Goal: Task Accomplishment & Management: Use online tool/utility

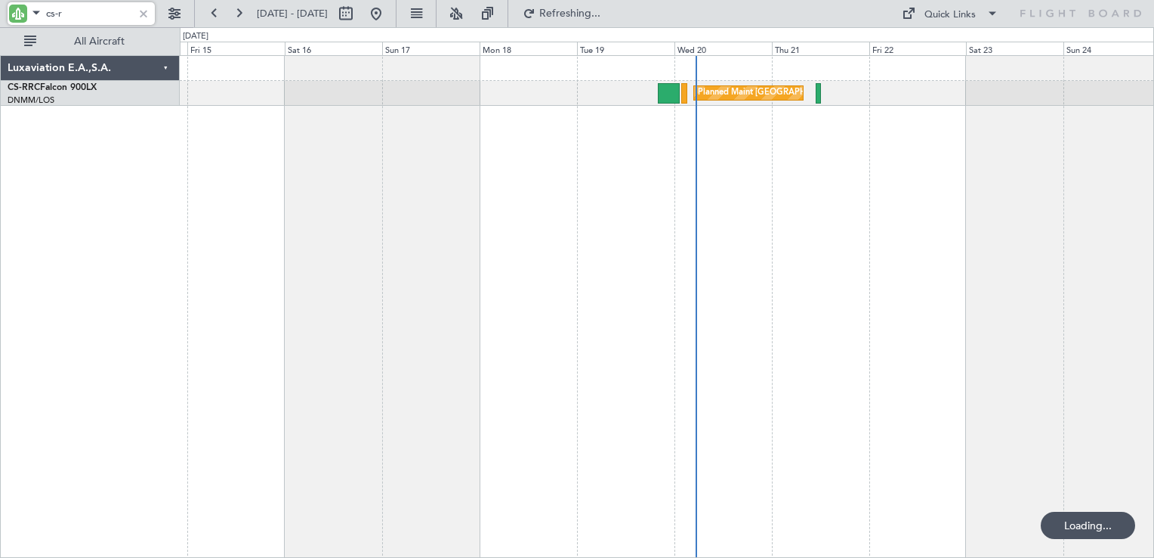
click at [143, 12] on div at bounding box center [143, 13] width 17 height 17
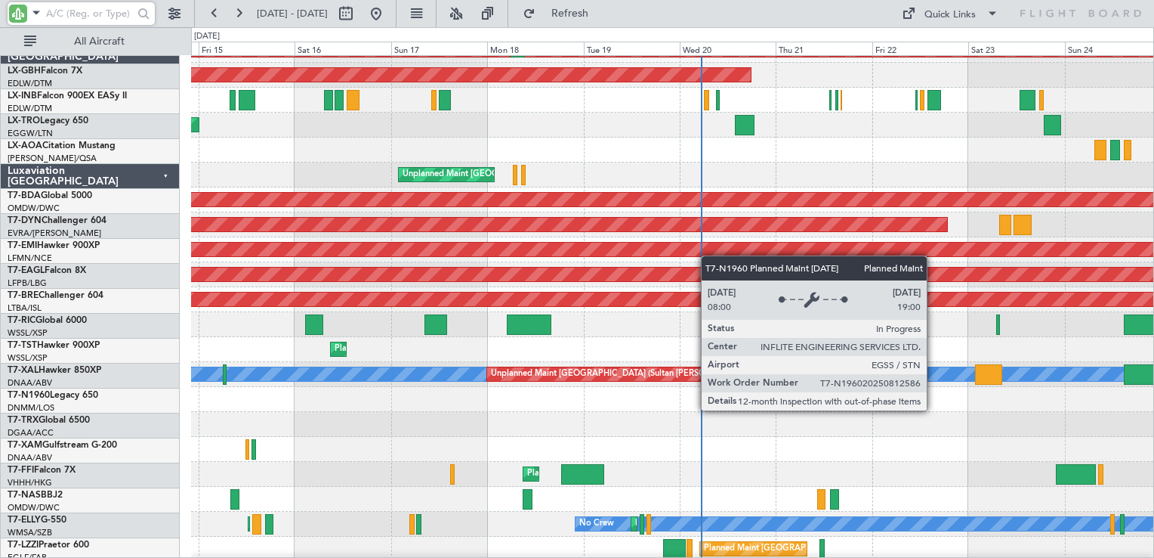
scroll to position [1813, 0]
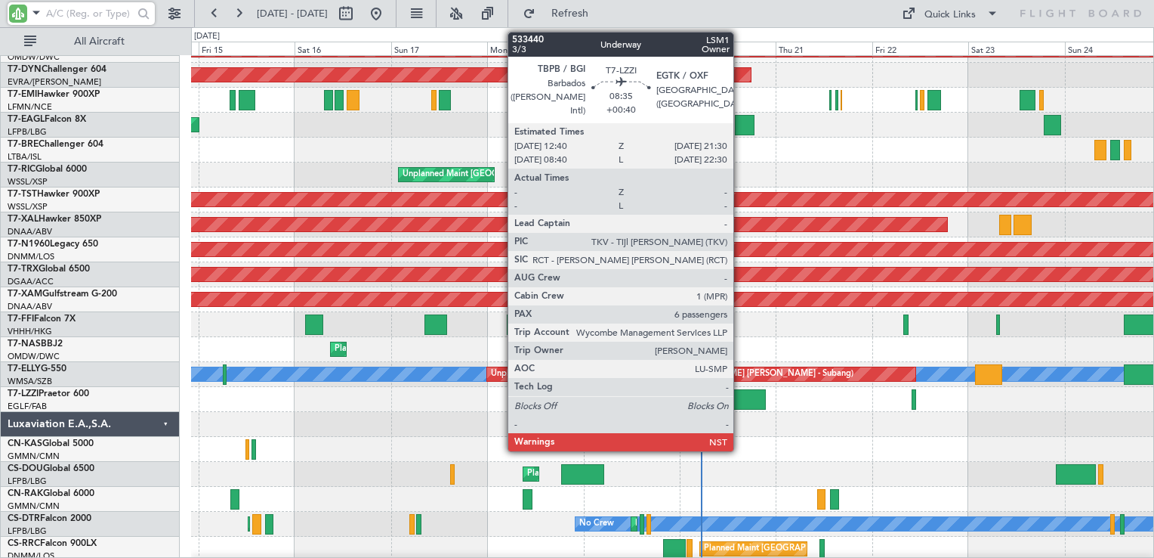
click at [740, 399] on div at bounding box center [748, 399] width 36 height 20
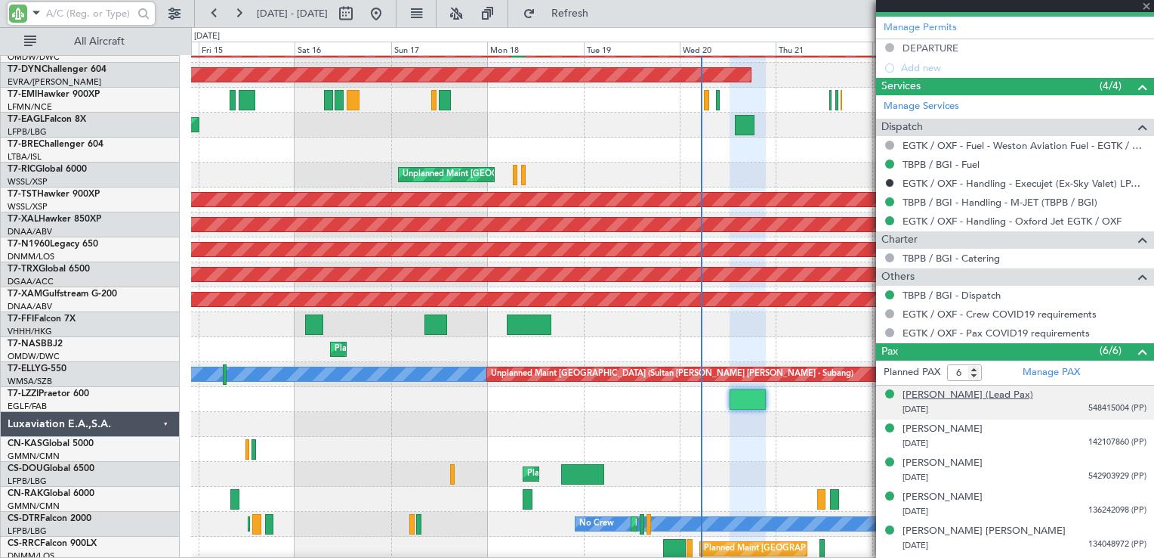
scroll to position [477, 0]
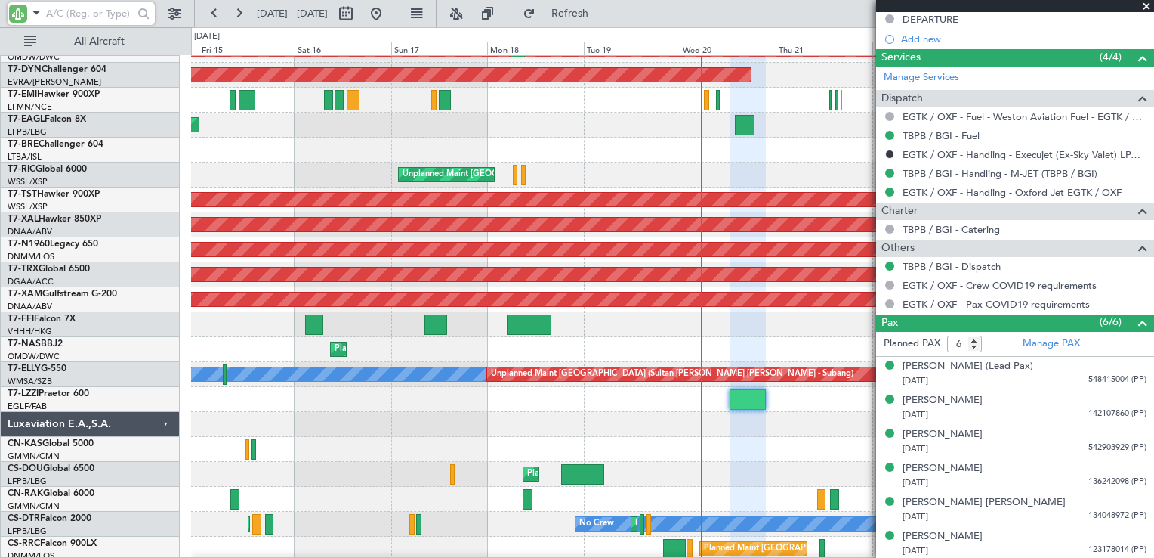
click at [1148, 8] on span at bounding box center [1146, 7] width 15 height 14
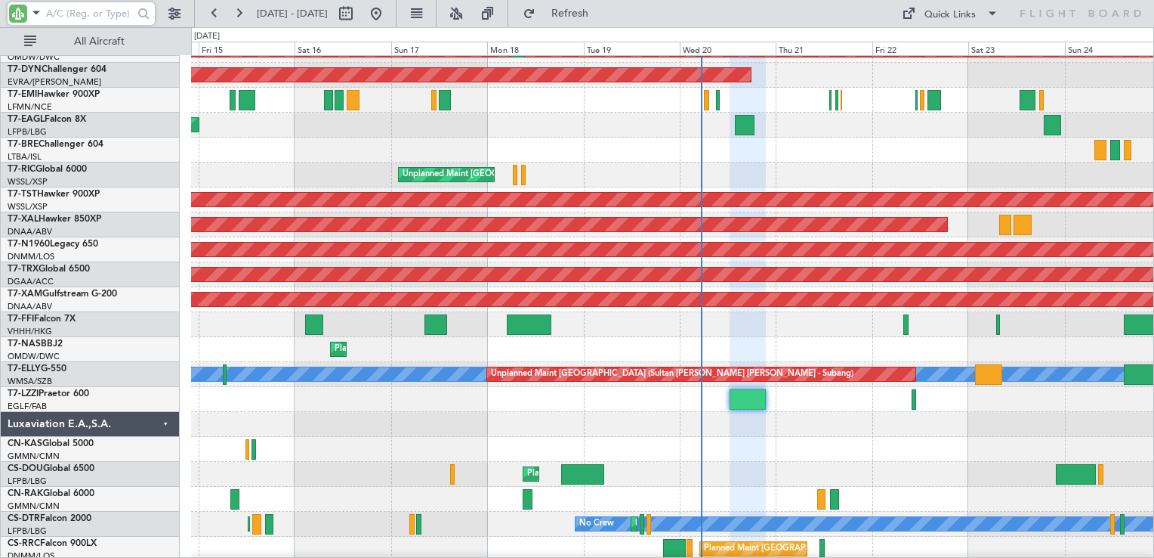
type input "0"
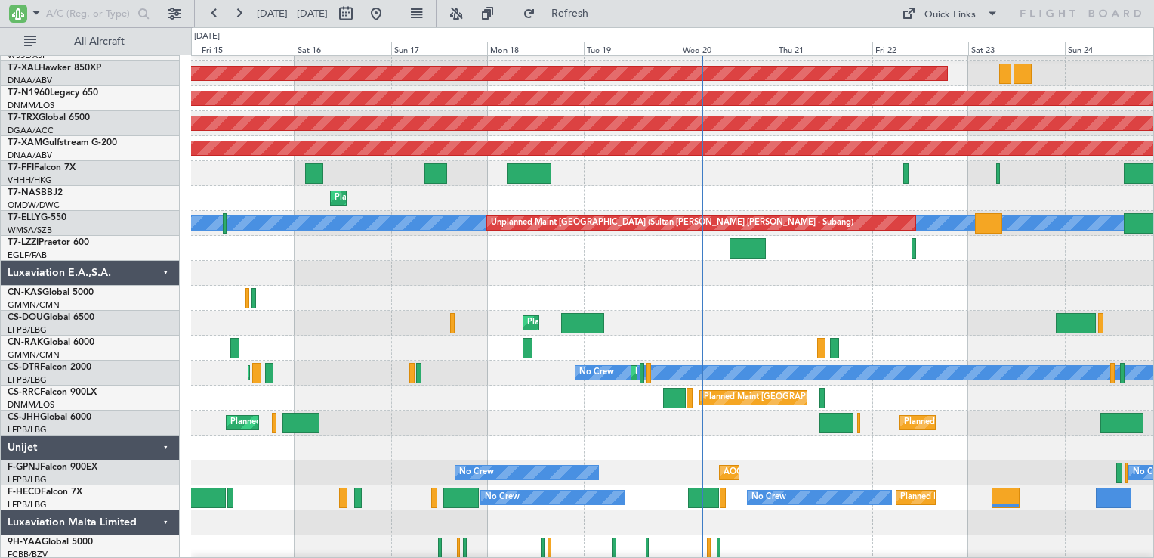
scroll to position [2115, 0]
